Goal: Task Accomplishment & Management: Manage account settings

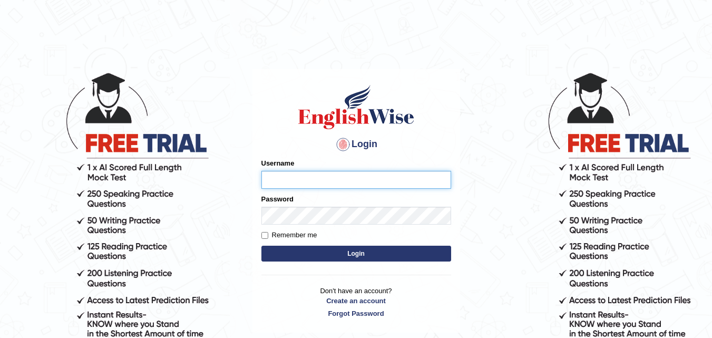
type input "[PHONE_NUMBER]"
click at [28, 63] on body "Login Please fix the following errors: Username [PHONE_NUMBER] Password Remembe…" at bounding box center [356, 205] width 712 height 338
click at [346, 177] on input "[PHONE_NUMBER]" at bounding box center [357, 180] width 190 height 18
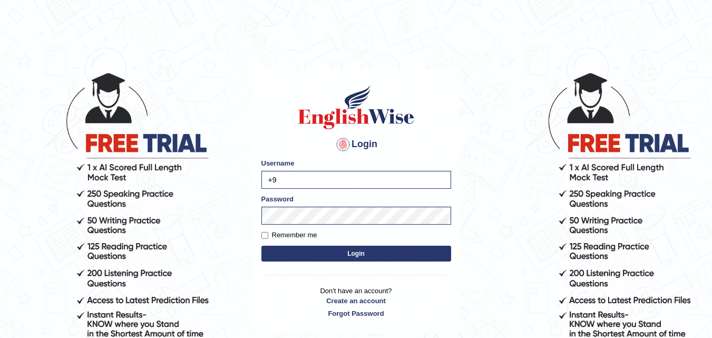
type input "+"
click at [384, 62] on main "Login Please fix the following errors: Username Password Remember me Login Don'…" at bounding box center [356, 185] width 211 height 299
